Goal: Information Seeking & Learning: Learn about a topic

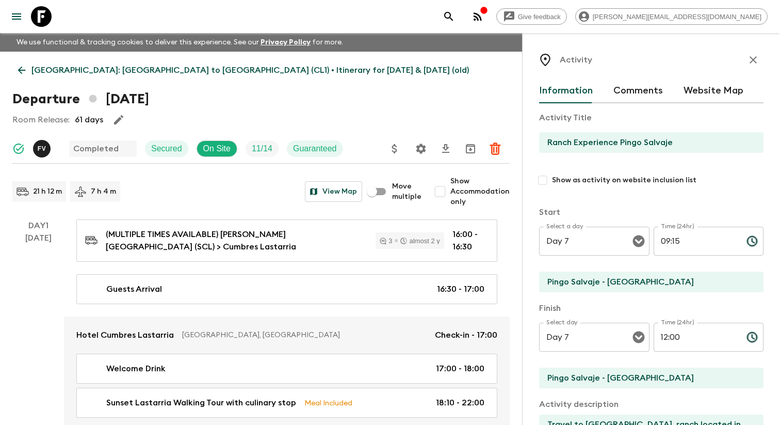
click at [15, 13] on icon "menu" at bounding box center [16, 16] width 9 height 6
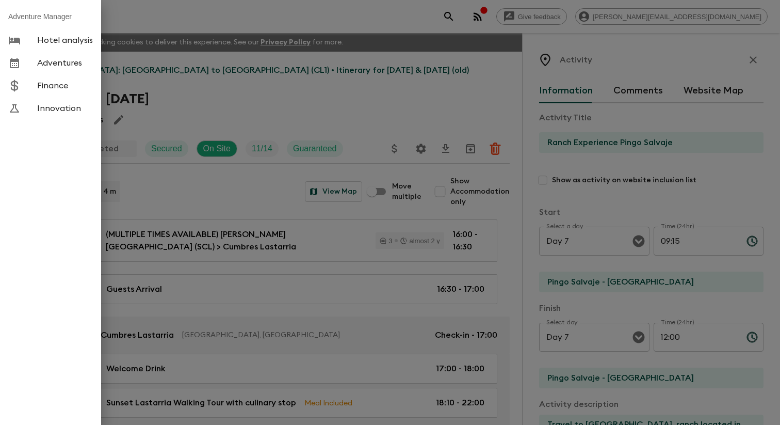
click at [80, 62] on span "Adventures" at bounding box center [65, 63] width 56 height 10
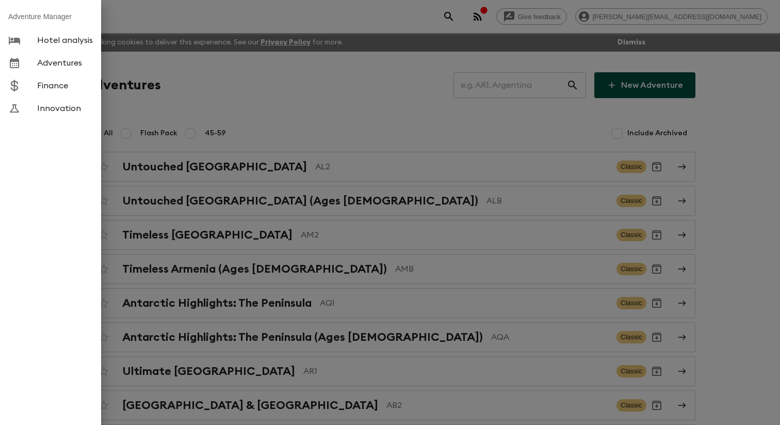
click at [203, 167] on div at bounding box center [390, 212] width 780 height 425
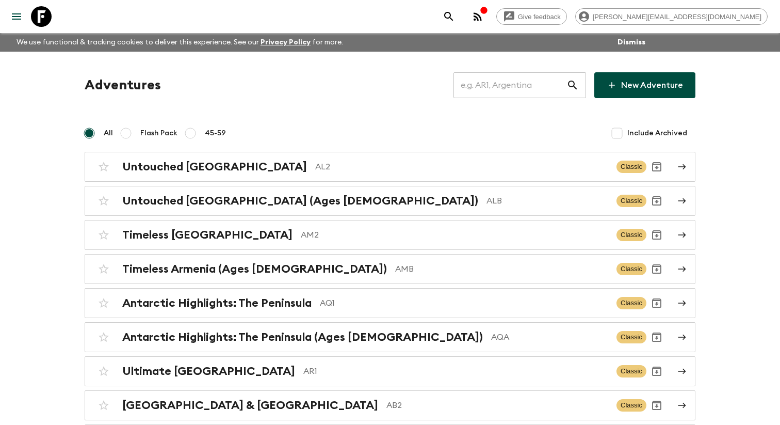
scroll to position [1036, 0]
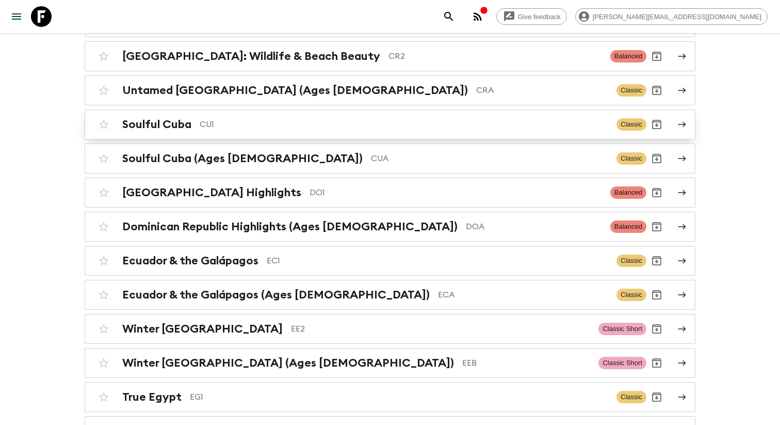
click at [278, 131] on p "CU1" at bounding box center [404, 124] width 409 height 12
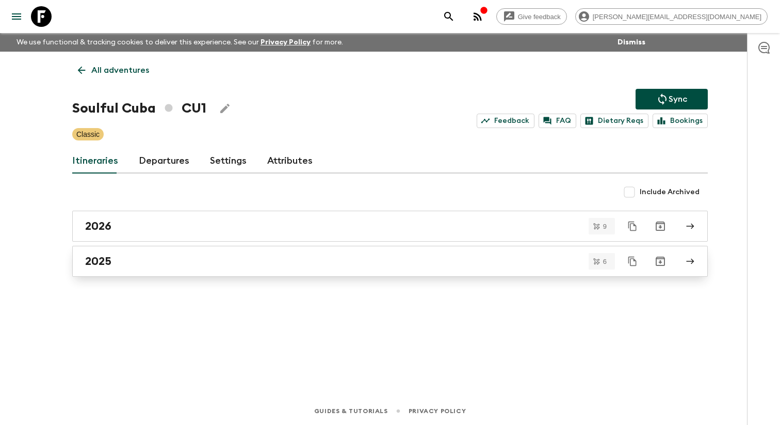
click at [195, 268] on div "2025" at bounding box center [380, 260] width 590 height 13
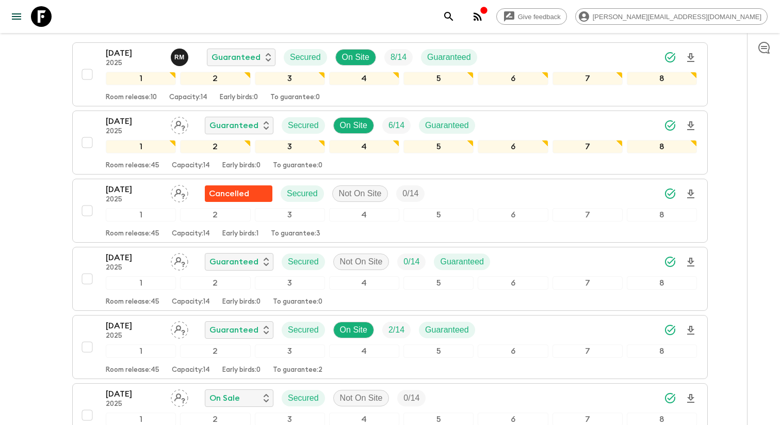
scroll to position [172, 0]
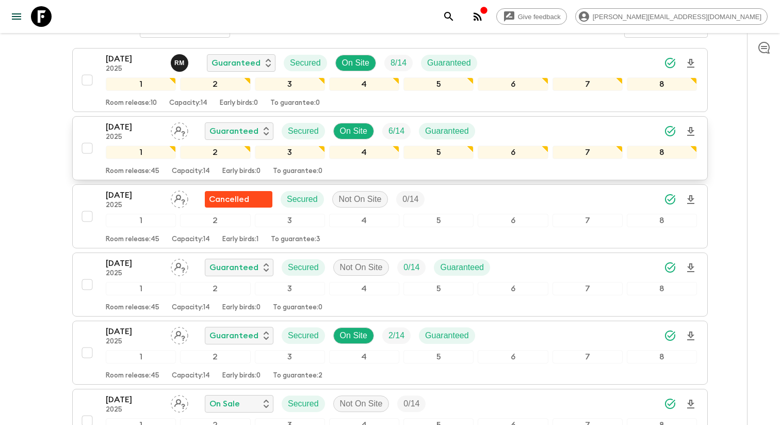
click at [142, 141] on p "2025" at bounding box center [134, 137] width 57 height 8
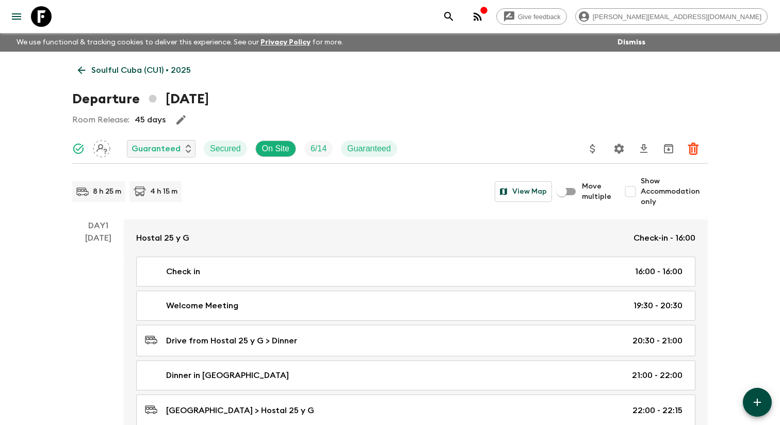
click at [644, 205] on span "Show Accommodation only" at bounding box center [674, 191] width 67 height 31
click at [641, 202] on input "Show Accommodation only" at bounding box center [630, 191] width 21 height 21
checkbox input "true"
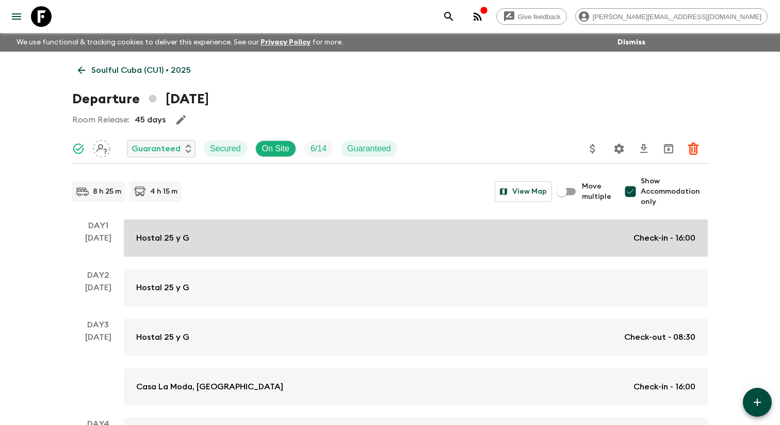
click at [247, 244] on div "Hostal 25 y G Check-in - 16:00" at bounding box center [415, 238] width 559 height 12
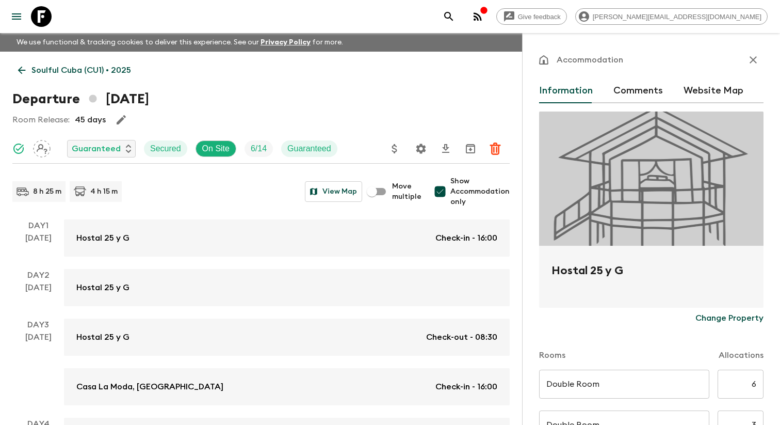
click at [578, 277] on h2 "Hostal 25 y G" at bounding box center [652, 278] width 200 height 33
copy form "Hostal 25 y G Change Property"
